Goal: Information Seeking & Learning: Learn about a topic

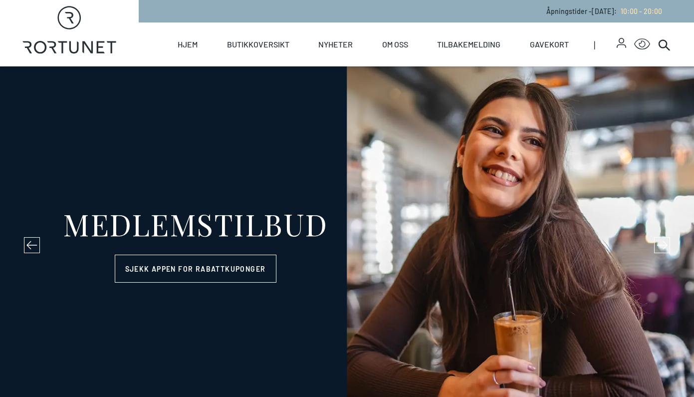
select select "NO"
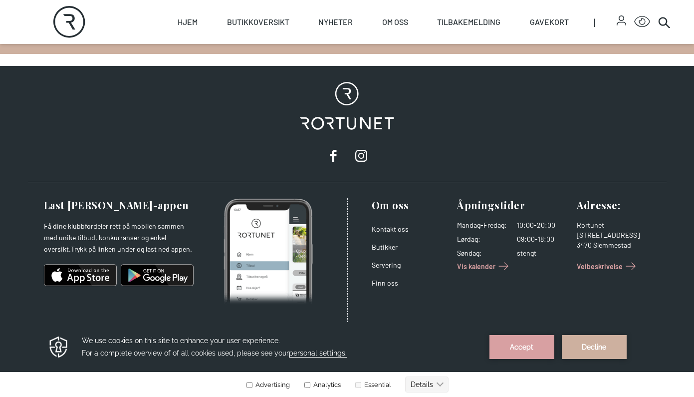
scroll to position [1688, 0]
click at [391, 248] on link "Butikker" at bounding box center [385, 246] width 26 height 8
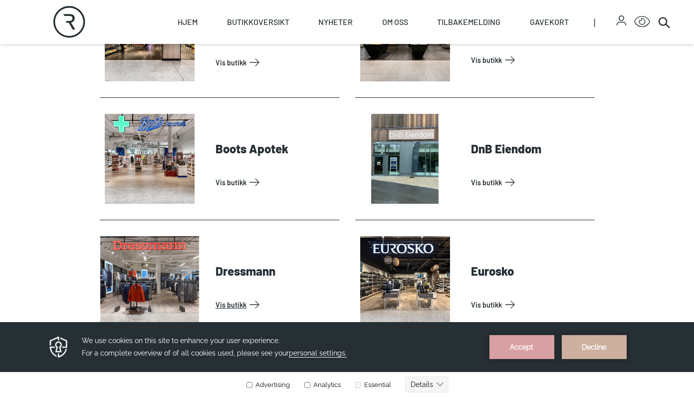
scroll to position [513, 0]
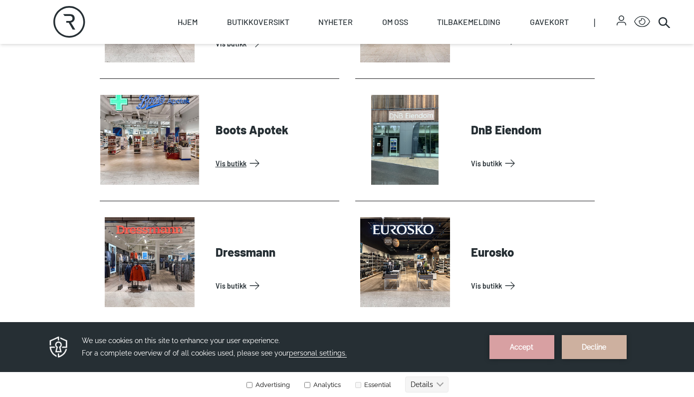
click at [274, 157] on link "Vis butikk" at bounding box center [276, 163] width 120 height 16
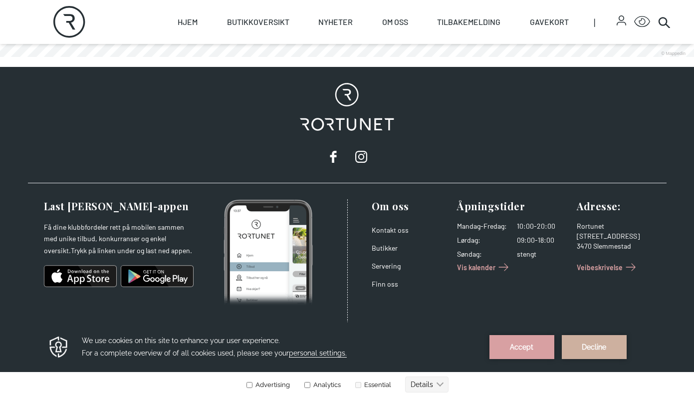
scroll to position [802, 0]
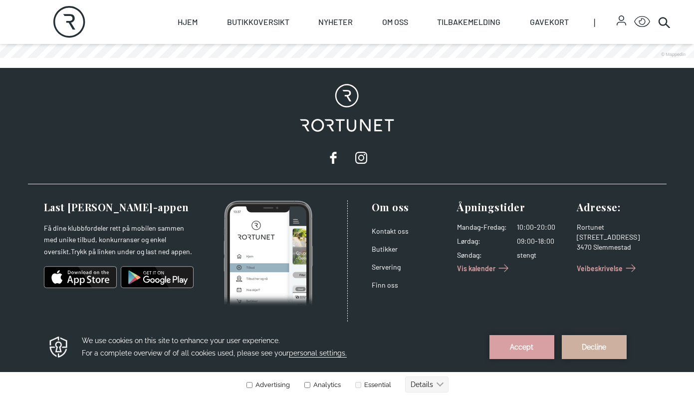
click at [618, 22] on icon "button" at bounding box center [621, 23] width 9 height 3
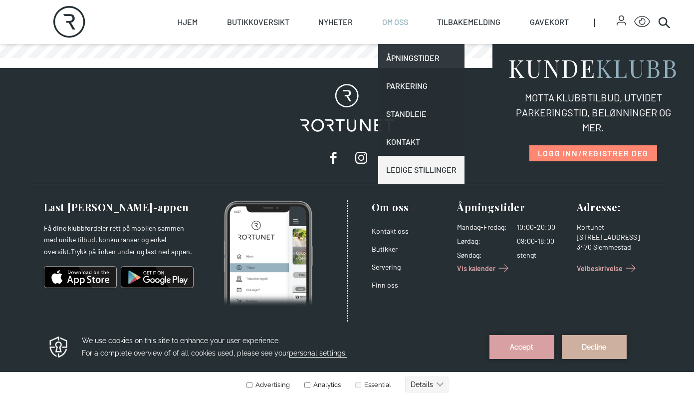
click at [412, 163] on link "Ledige stillinger" at bounding box center [421, 170] width 86 height 28
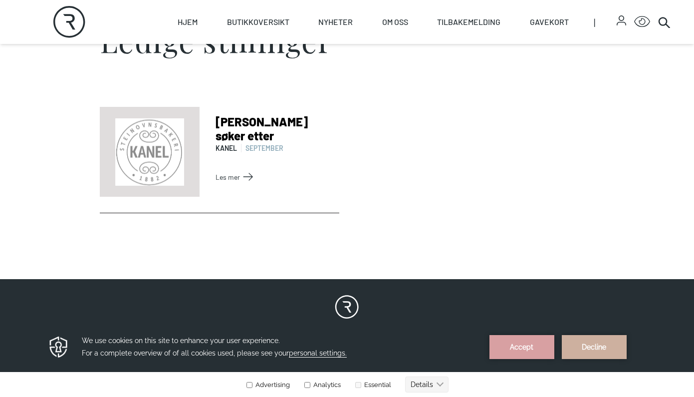
scroll to position [289, 0]
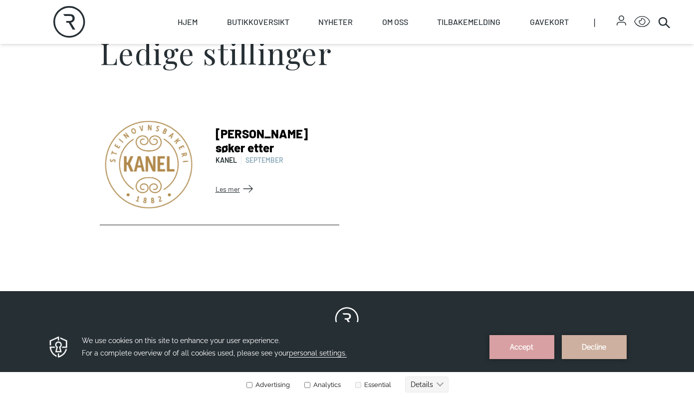
click at [244, 186] on link "Les mer" at bounding box center [276, 189] width 120 height 16
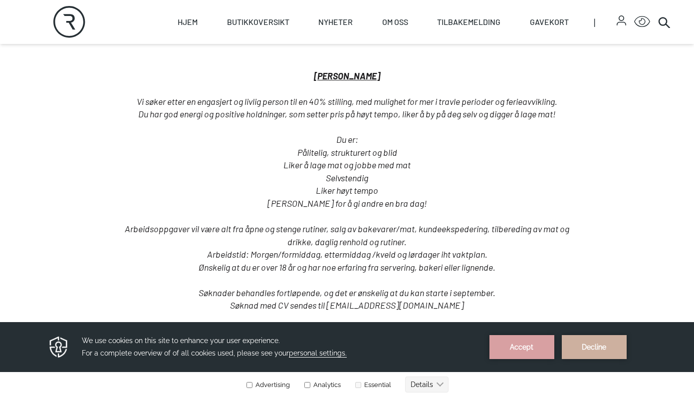
scroll to position [464, 0]
